Goal: Obtain resource: Obtain resource

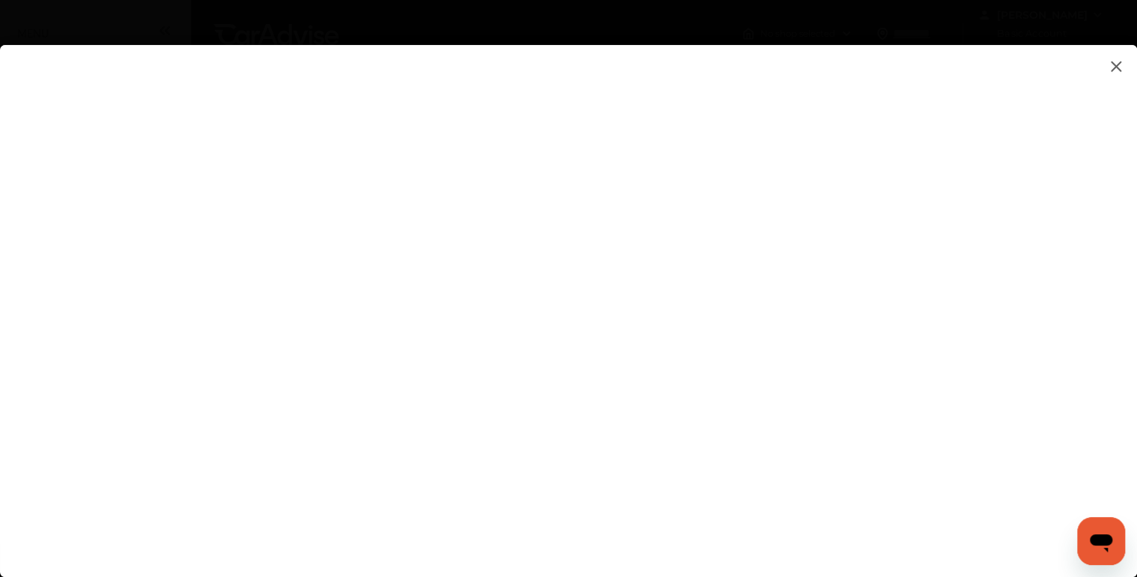
click at [42, 139] on flutter-view at bounding box center [568, 296] width 1137 height 502
click at [575, 297] on flutter-view at bounding box center [568, 296] width 1137 height 502
click at [447, 303] on flutter-view at bounding box center [568, 296] width 1137 height 502
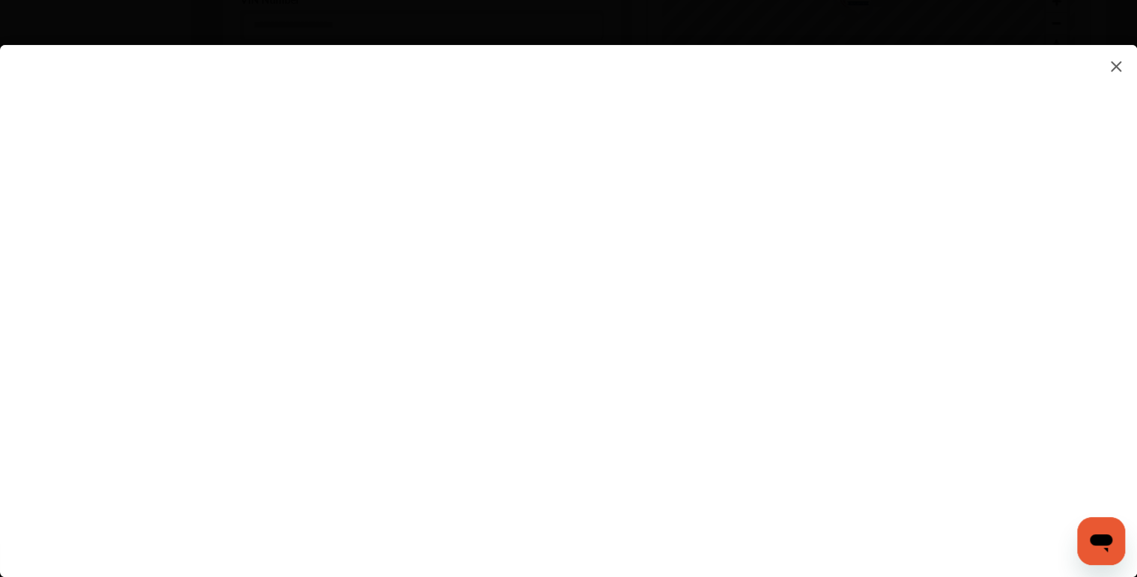
click at [674, 127] on flutter-view at bounding box center [568, 296] width 1137 height 502
click at [372, 275] on flutter-view at bounding box center [568, 296] width 1137 height 502
click at [281, 268] on flutter-view at bounding box center [568, 296] width 1137 height 502
click at [310, 357] on flutter-view at bounding box center [568, 296] width 1137 height 502
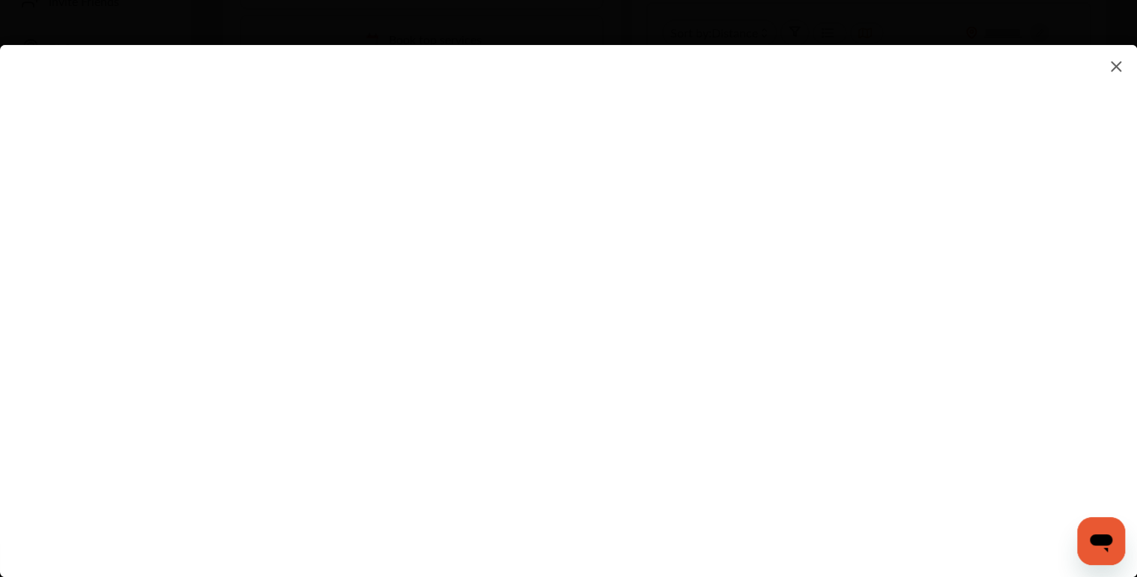
scroll to position [0, 0]
click at [739, 326] on flutter-view at bounding box center [568, 296] width 1137 height 502
click at [746, 317] on flutter-view at bounding box center [568, 296] width 1137 height 502
click at [702, 243] on flutter-view at bounding box center [568, 296] width 1137 height 502
click at [701, 291] on flutter-view at bounding box center [568, 296] width 1137 height 502
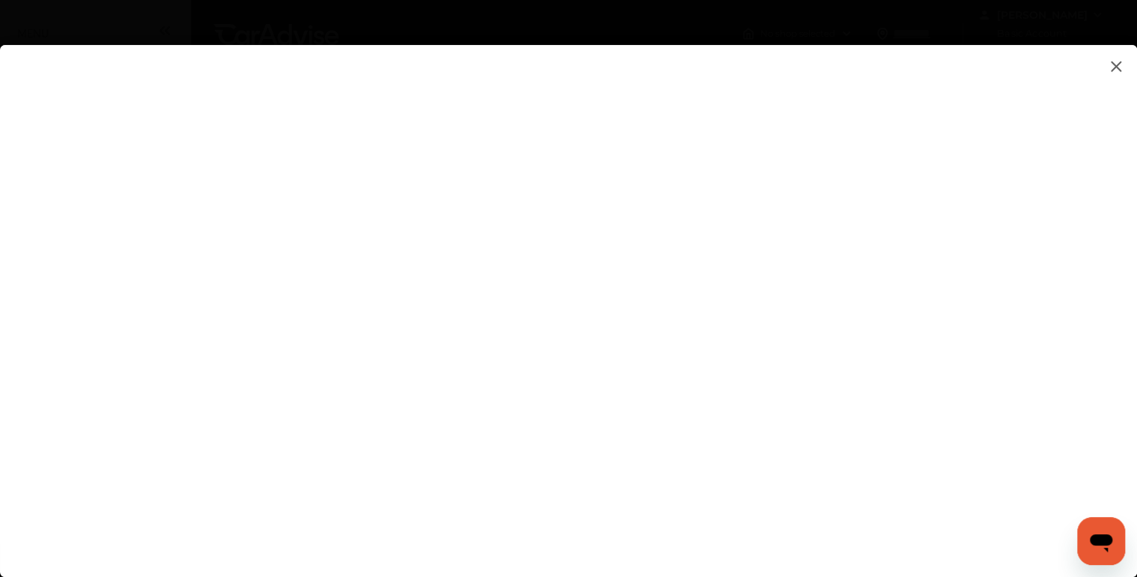
click at [980, 423] on flutter-view at bounding box center [568, 296] width 1137 height 502
click at [653, 327] on flutter-view at bounding box center [568, 296] width 1137 height 502
type textarea "****"
click at [720, 384] on flutter-view "****" at bounding box center [568, 296] width 1137 height 502
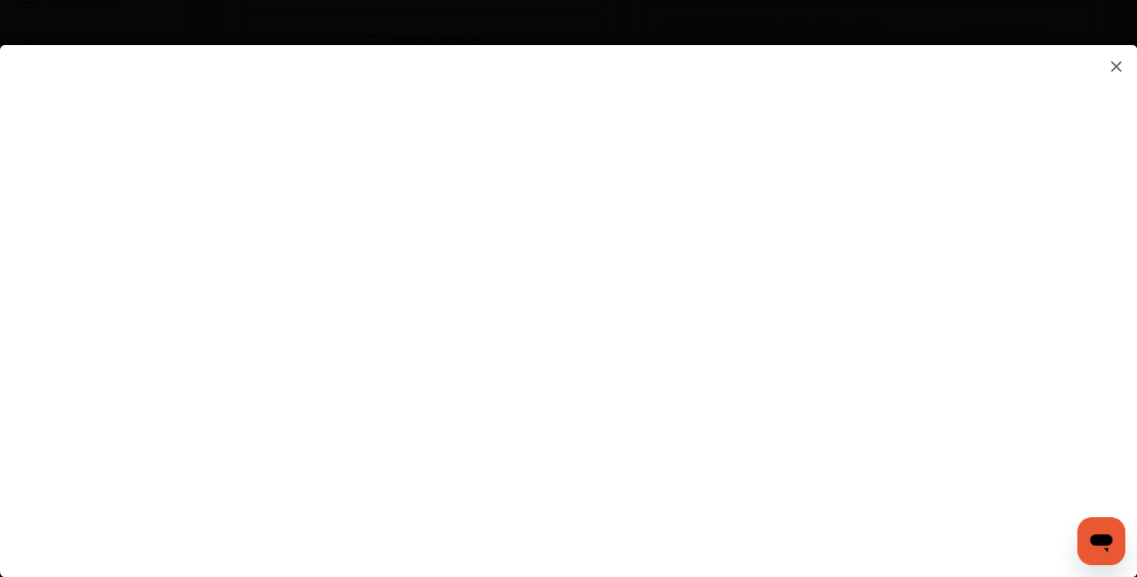
scroll to position [599, 0]
click at [980, 360] on flutter-view at bounding box center [568, 296] width 1137 height 502
